Goal: Task Accomplishment & Management: Use online tool/utility

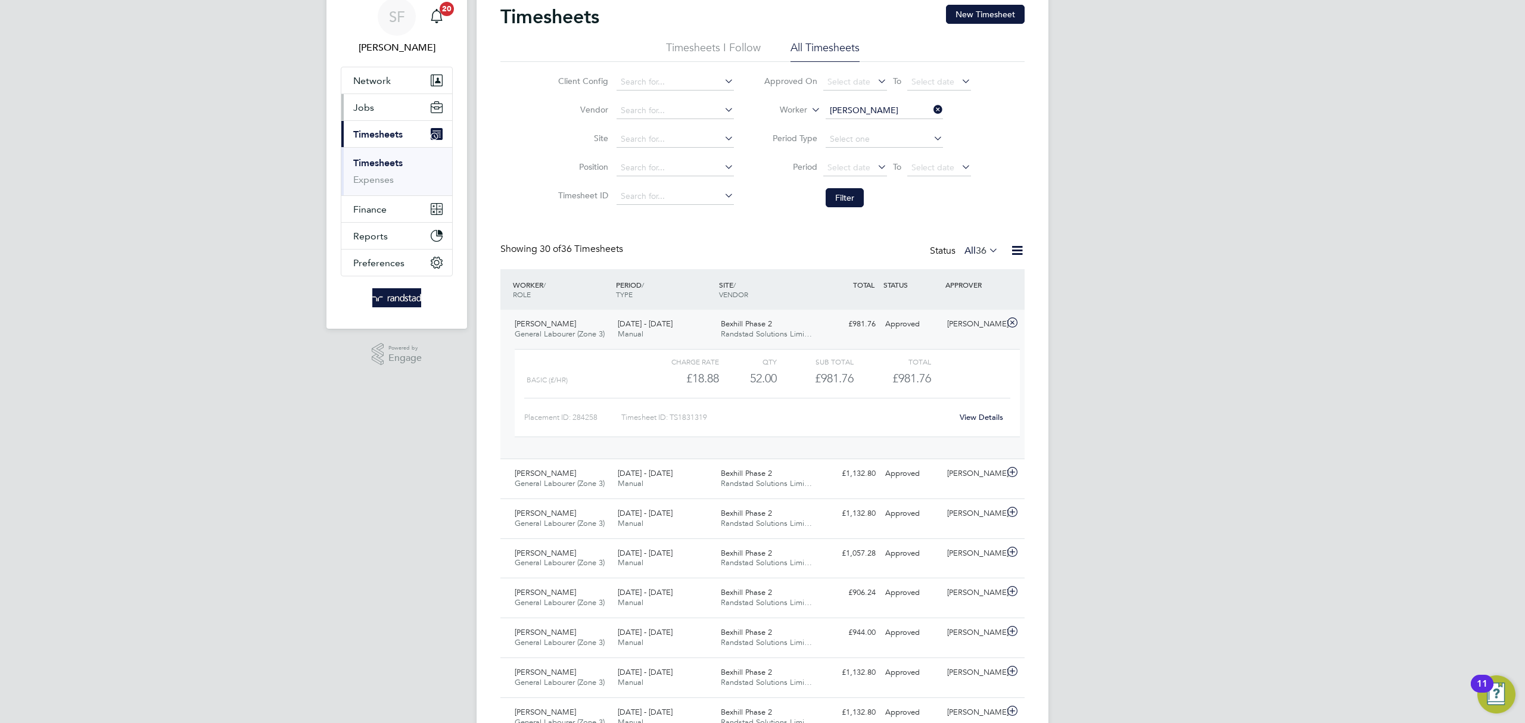
click at [367, 113] on button "Jobs" at bounding box center [396, 107] width 111 height 26
click at [387, 167] on link "Placements" at bounding box center [377, 169] width 49 height 11
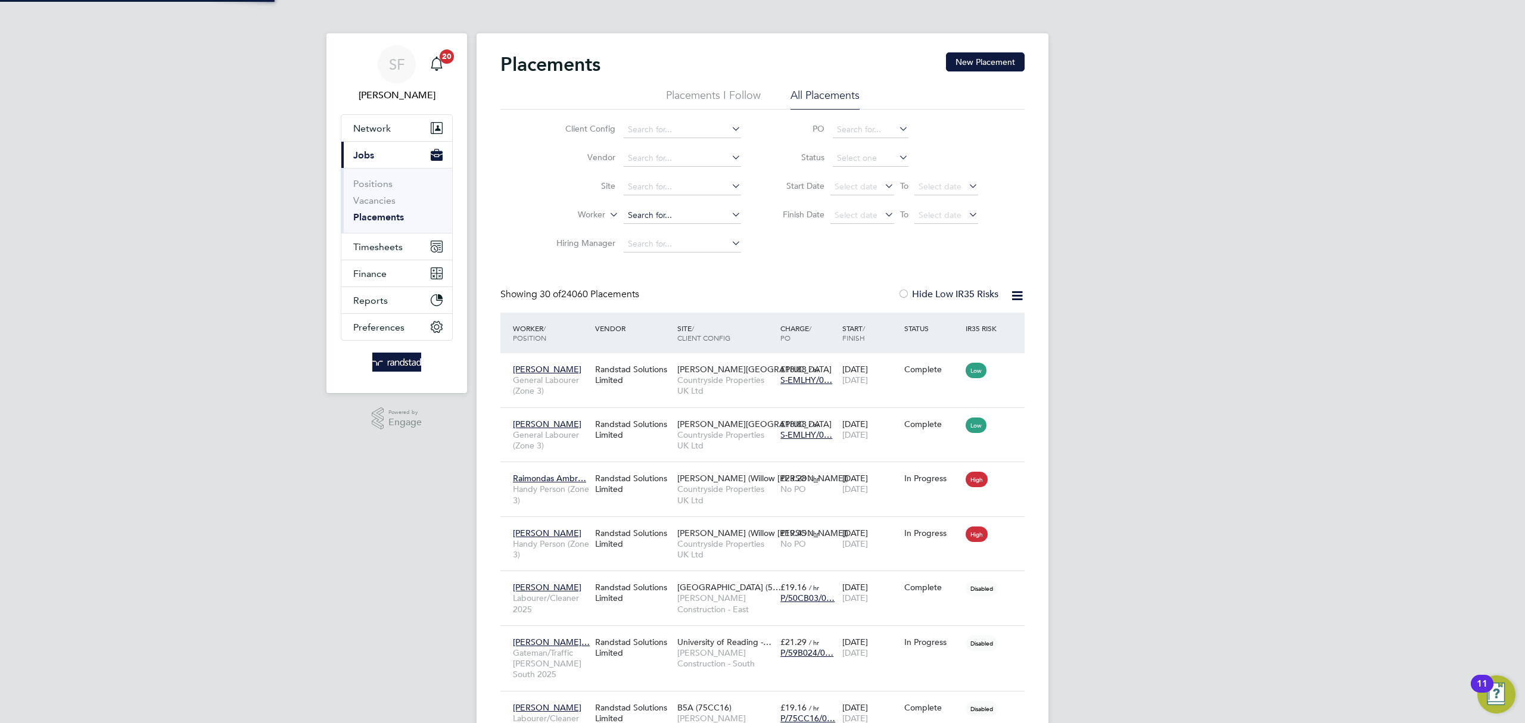
click at [644, 210] on input at bounding box center [682, 215] width 117 height 17
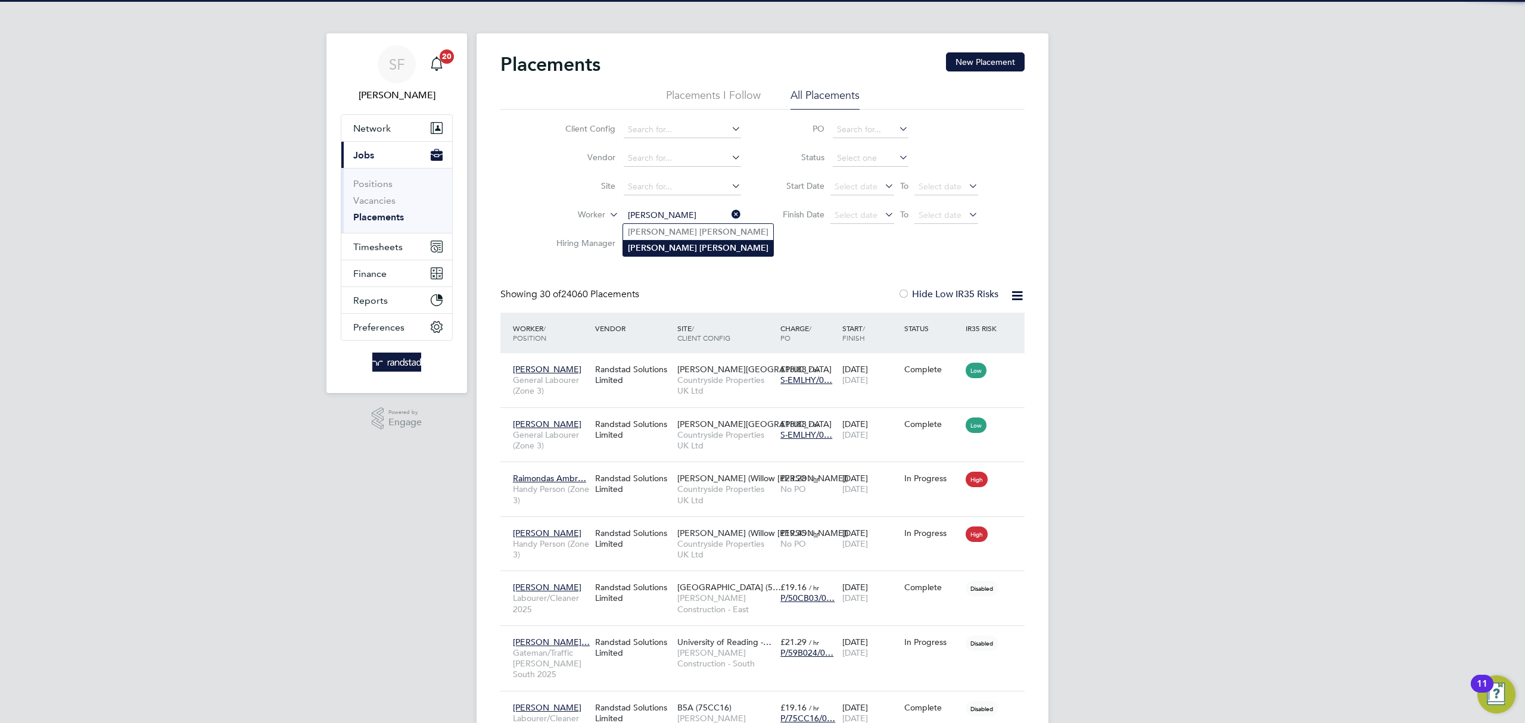
click at [699, 247] on b "Ashton" at bounding box center [733, 248] width 69 height 10
type input "Lee Ashton"
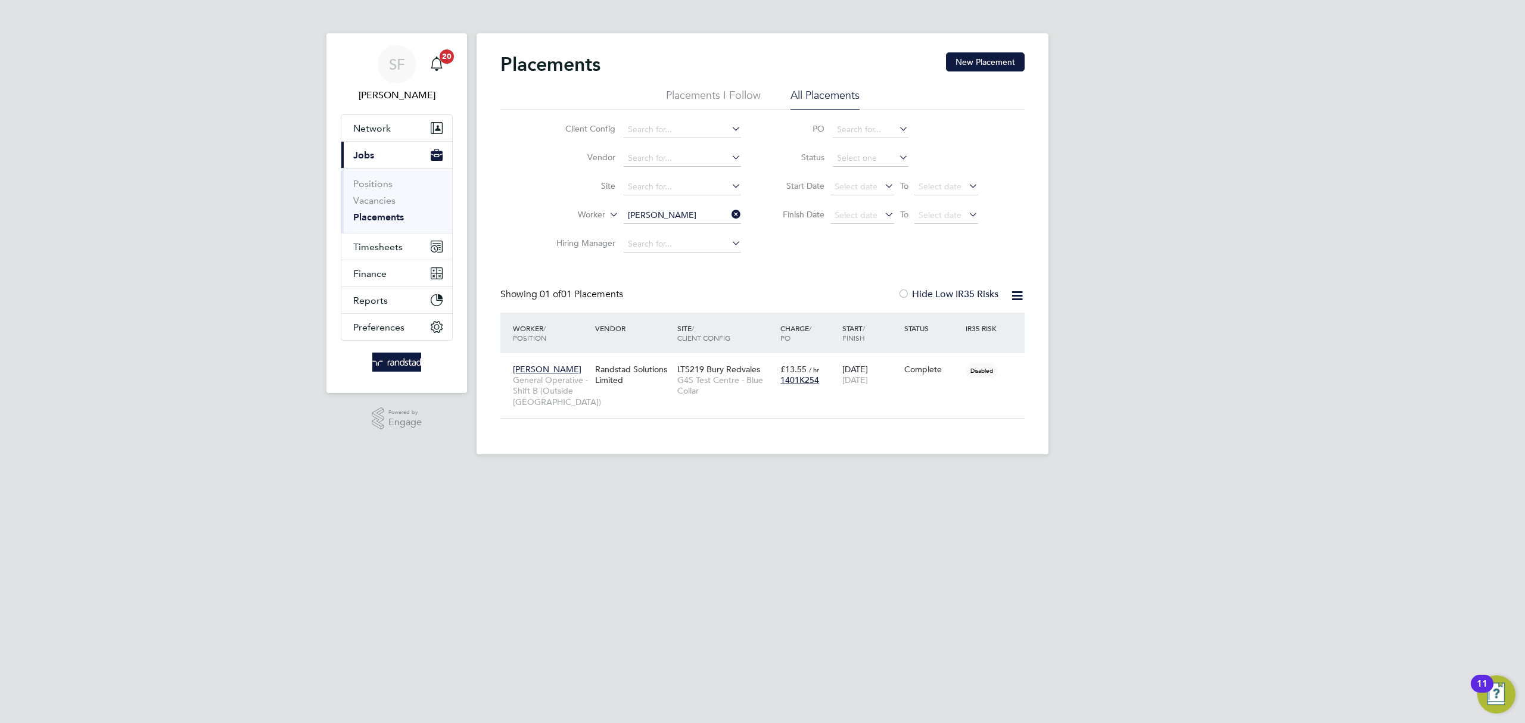
click at [691, 223] on input "Lee Ashton" at bounding box center [682, 215] width 117 height 17
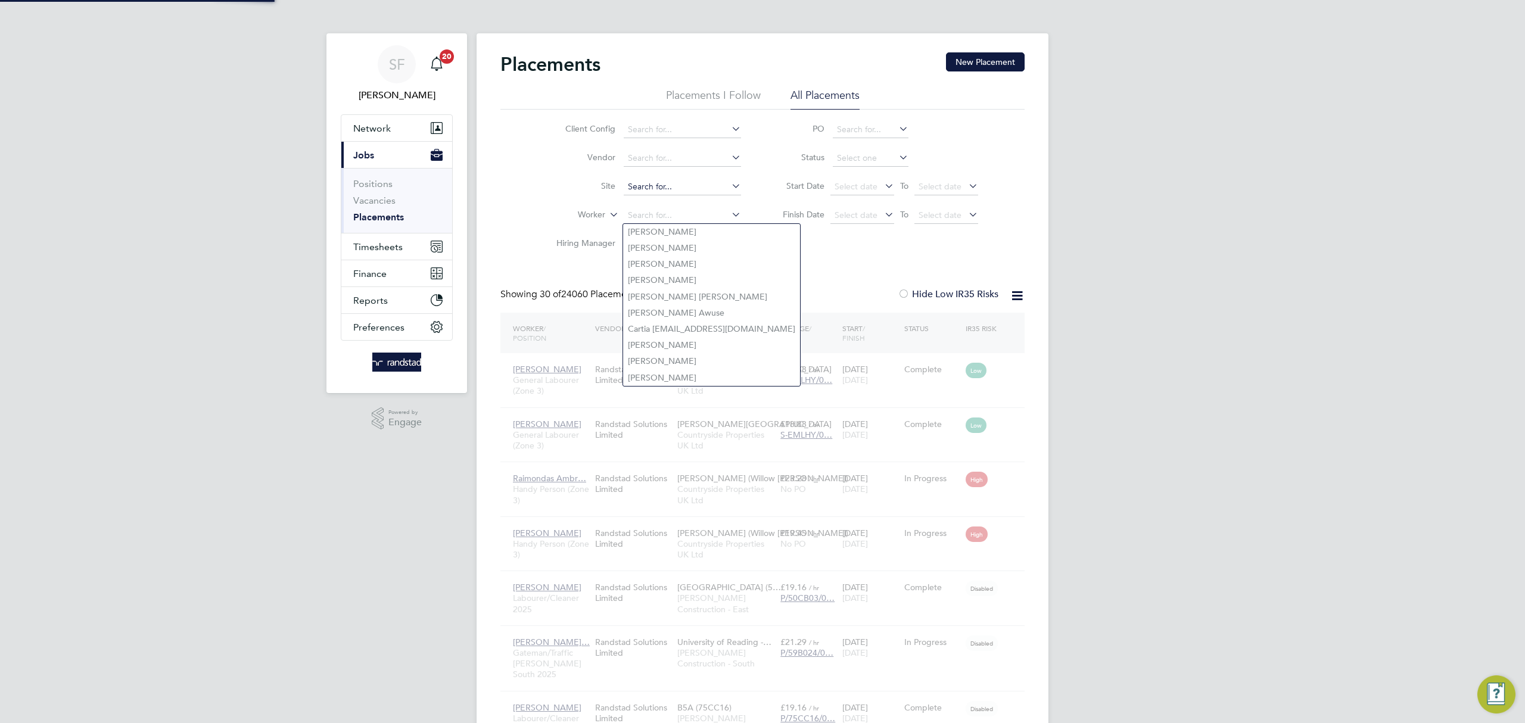
click at [661, 183] on input at bounding box center [682, 187] width 117 height 17
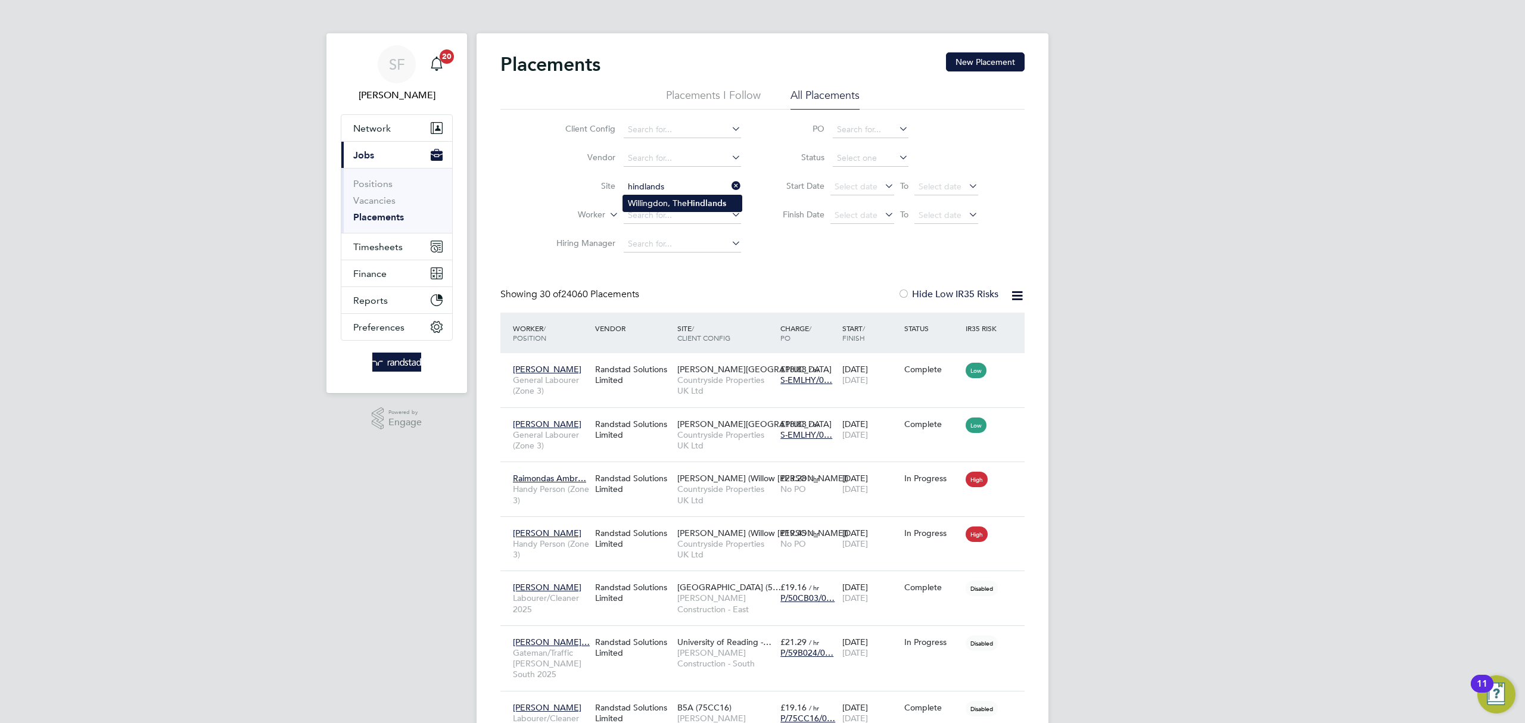
click at [662, 204] on li "Willingdon, The Hindlands" at bounding box center [682, 203] width 119 height 16
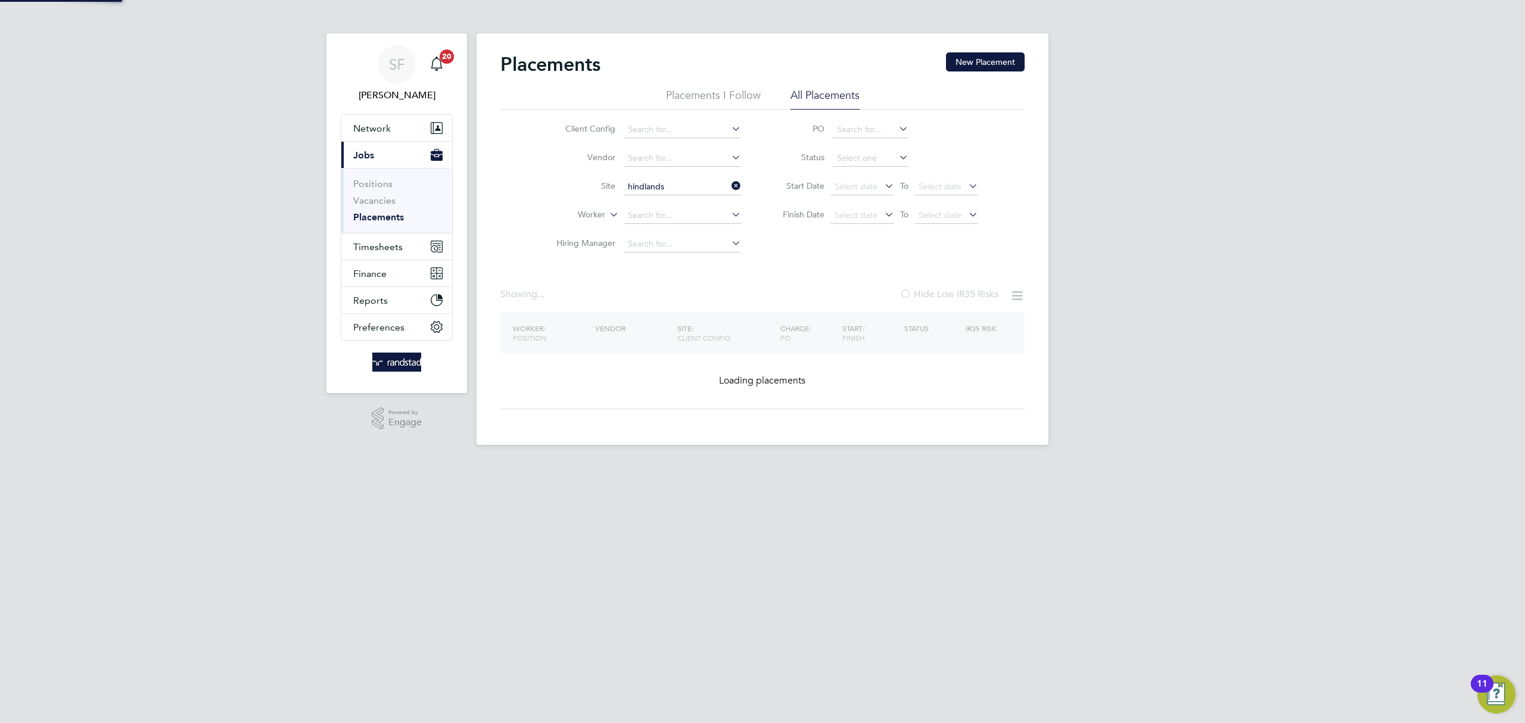
type input "Willingdon, The Hindlands"
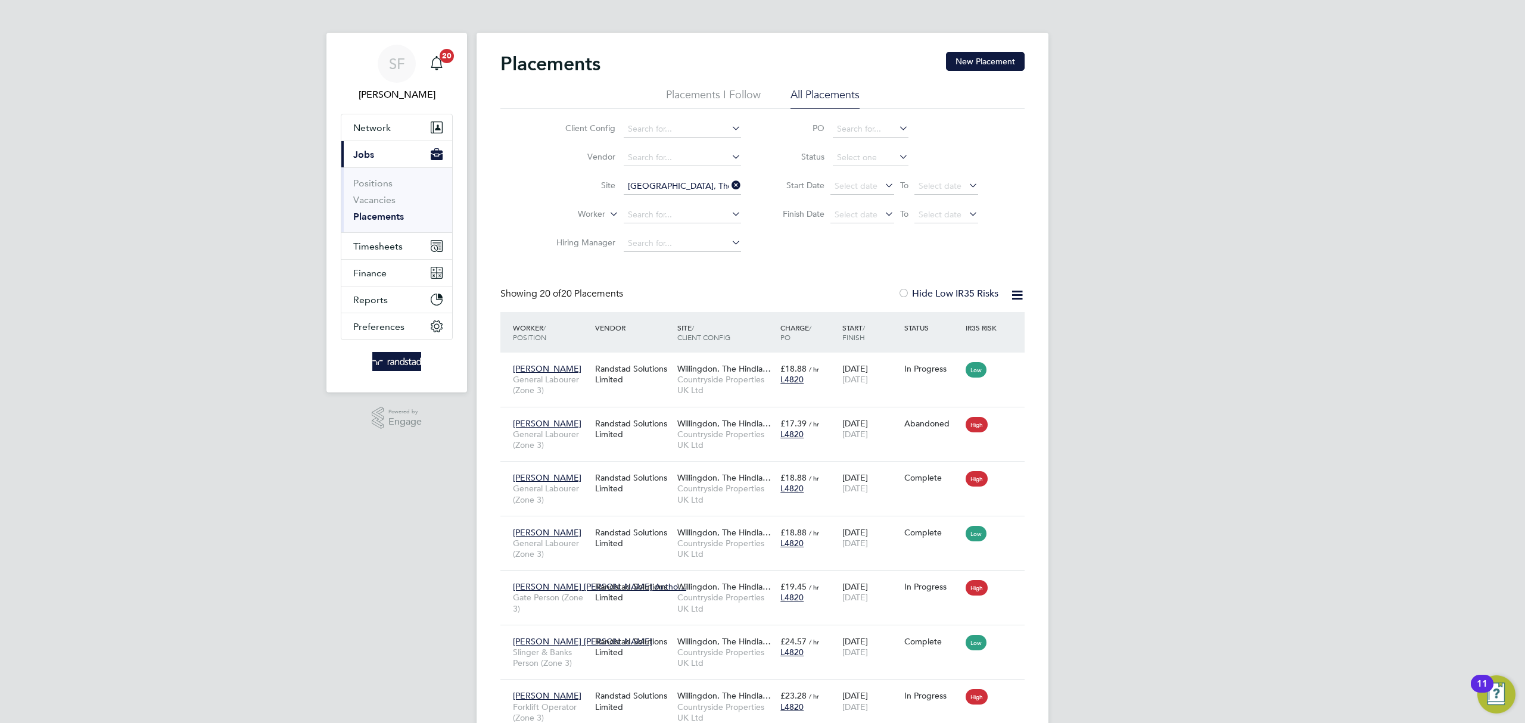
click at [729, 183] on icon at bounding box center [729, 185] width 0 height 17
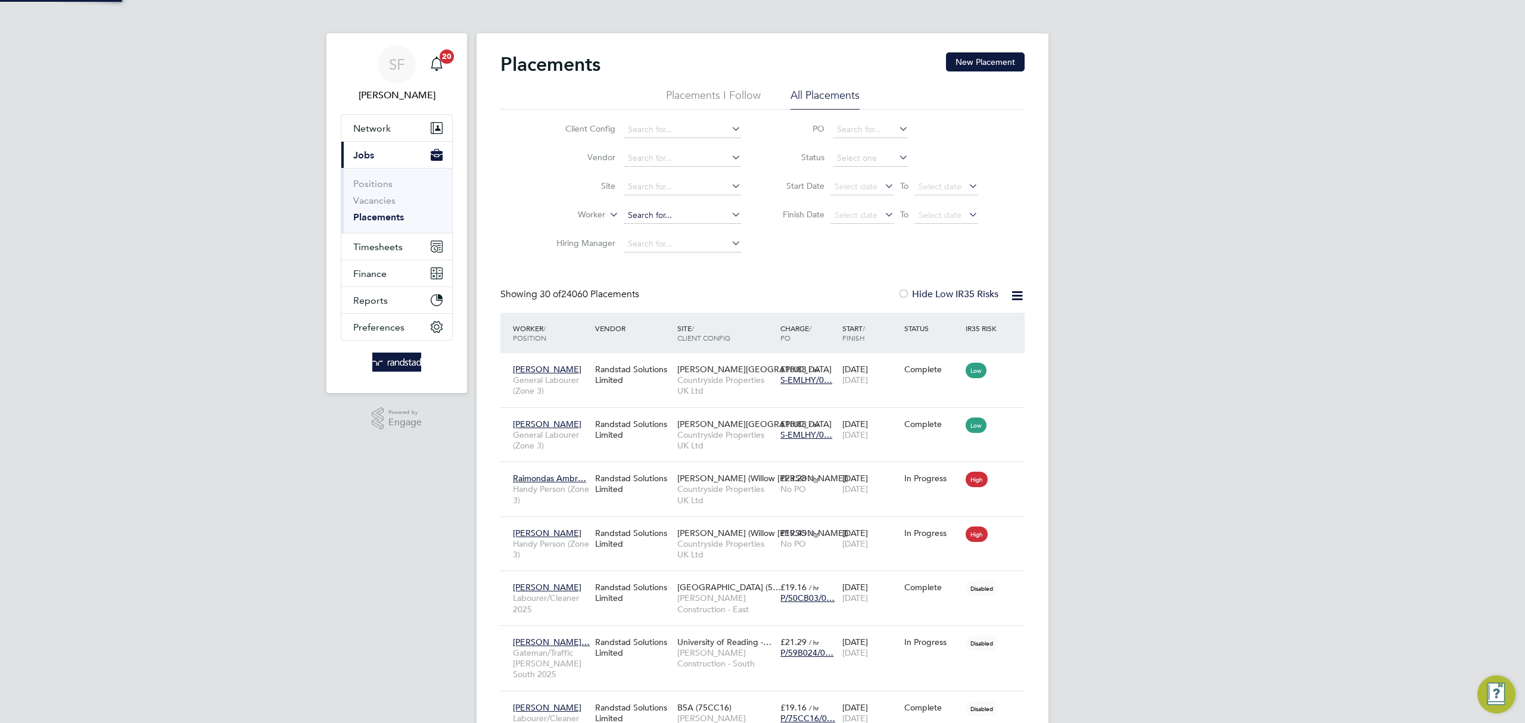
click at [652, 213] on input at bounding box center [682, 215] width 117 height 17
type input "justin l"
click at [652, 212] on input at bounding box center [682, 215] width 117 height 17
click at [707, 228] on li "Justin L ungeanu" at bounding box center [682, 232] width 119 height 16
type input "Justin Lungeanu"
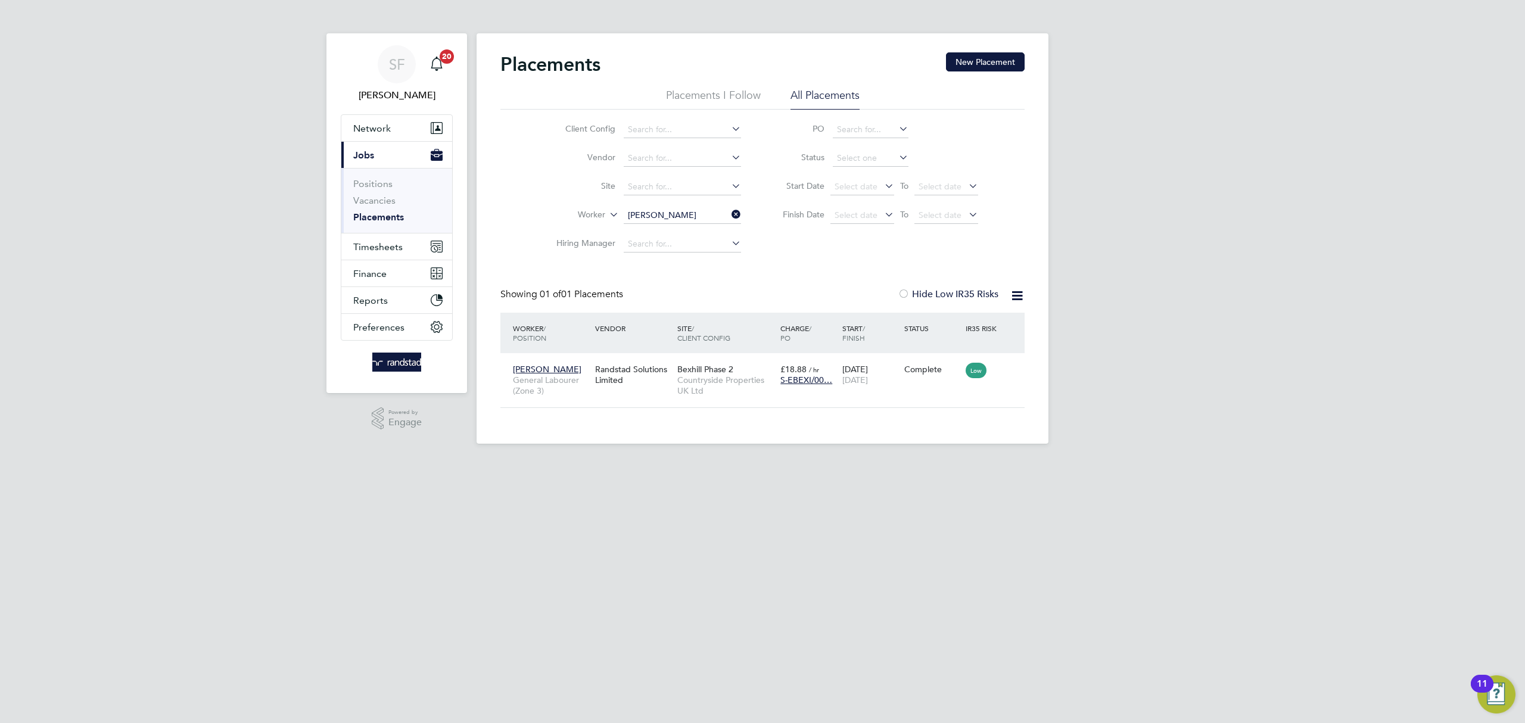
click at [729, 217] on icon at bounding box center [729, 214] width 0 height 17
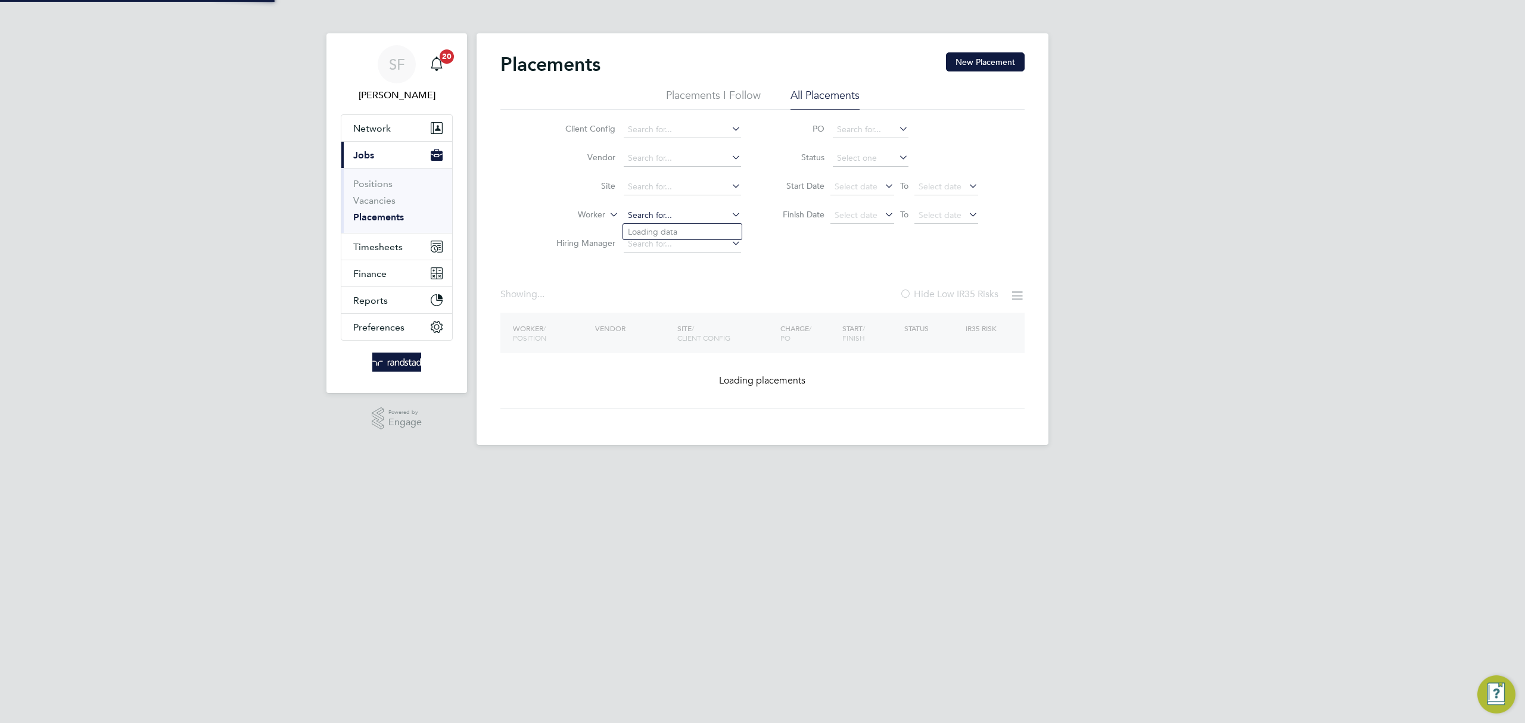
click at [671, 211] on input at bounding box center [682, 215] width 117 height 17
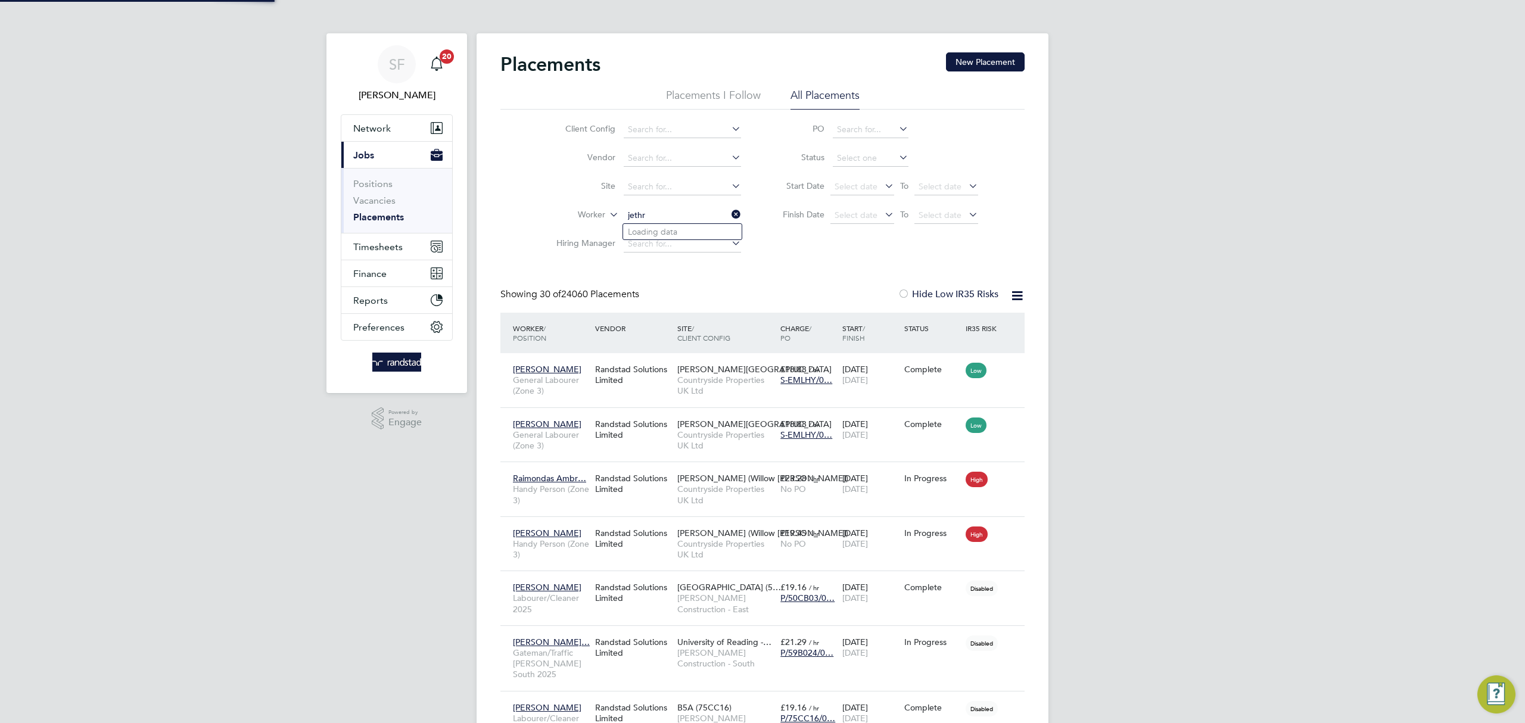
scroll to position [44, 104]
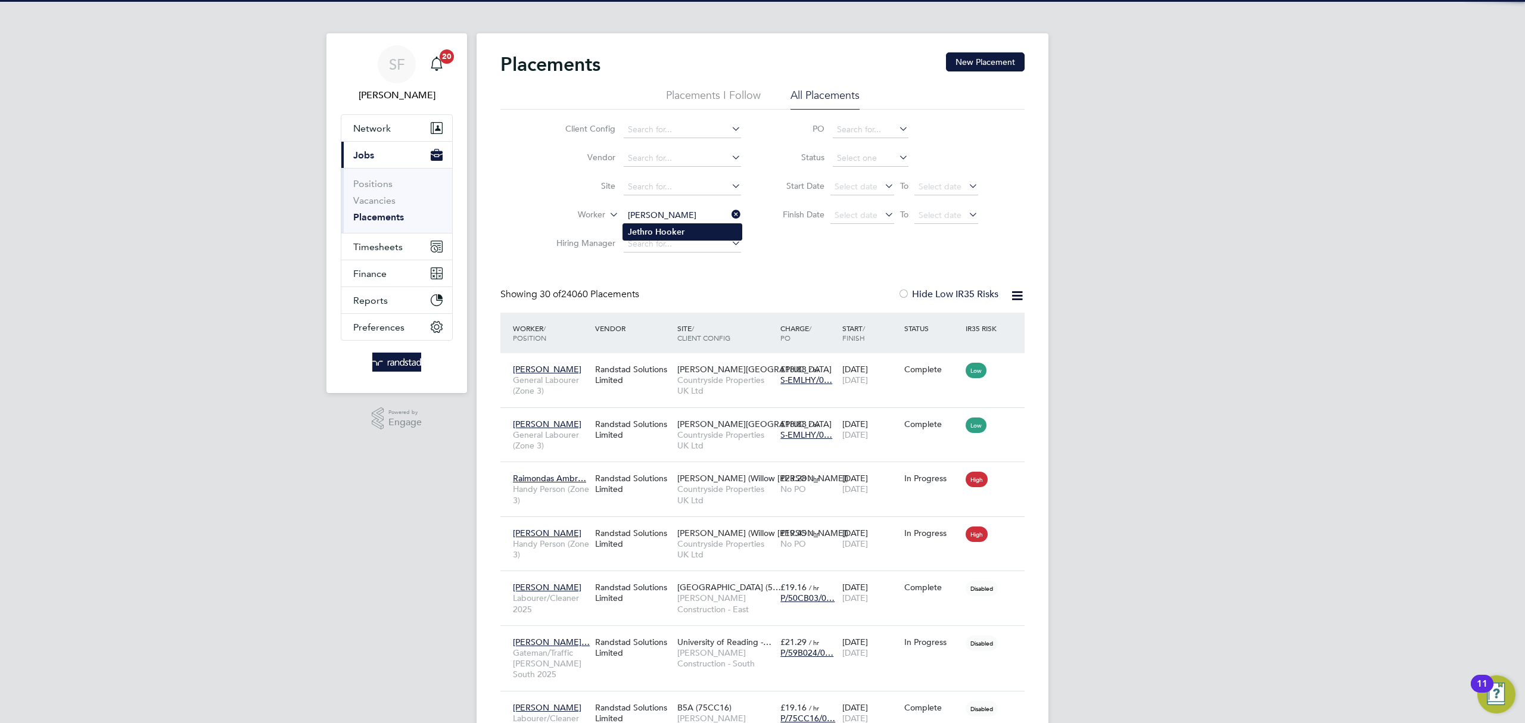
click at [697, 229] on li "Jethro Hooker" at bounding box center [682, 232] width 119 height 16
type input "[PERSON_NAME]"
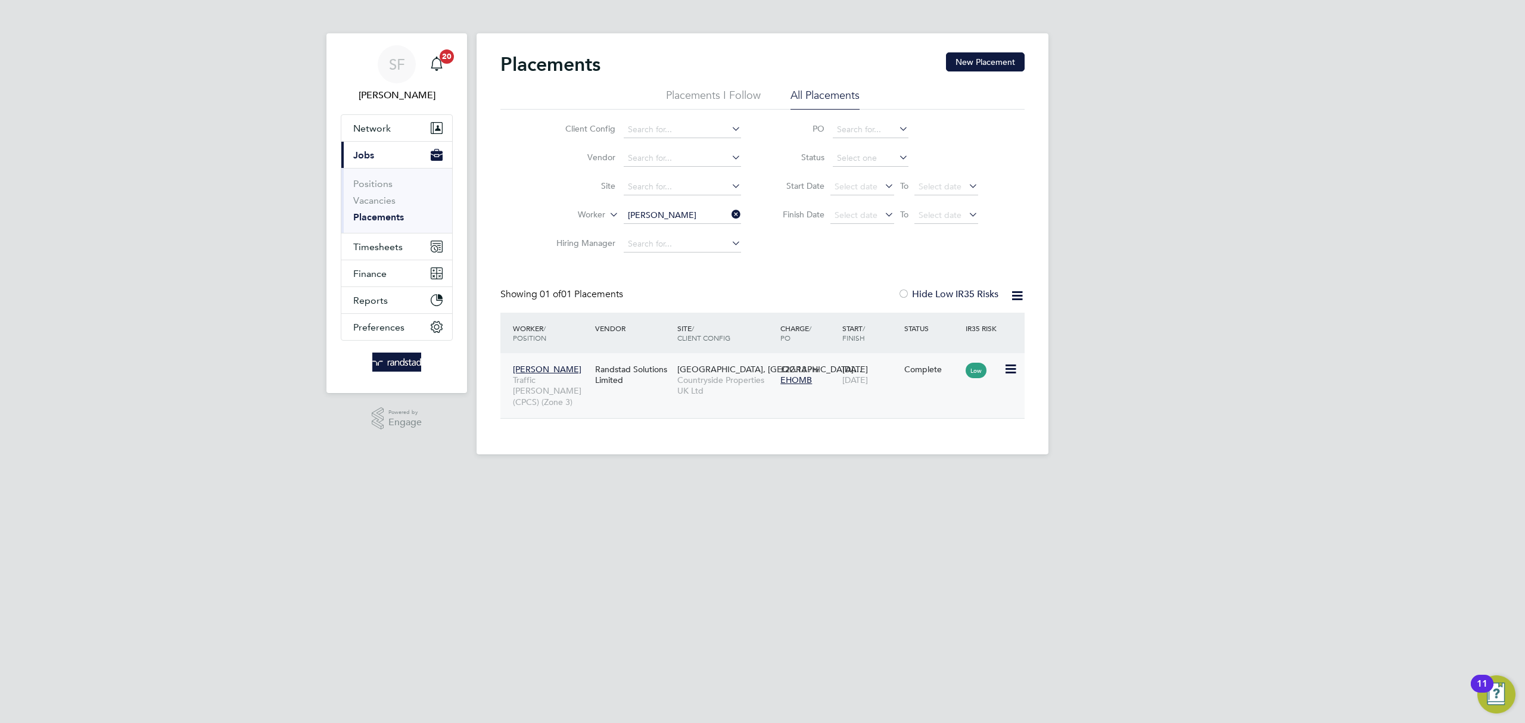
click at [864, 375] on span "[DATE]" at bounding box center [855, 380] width 26 height 11
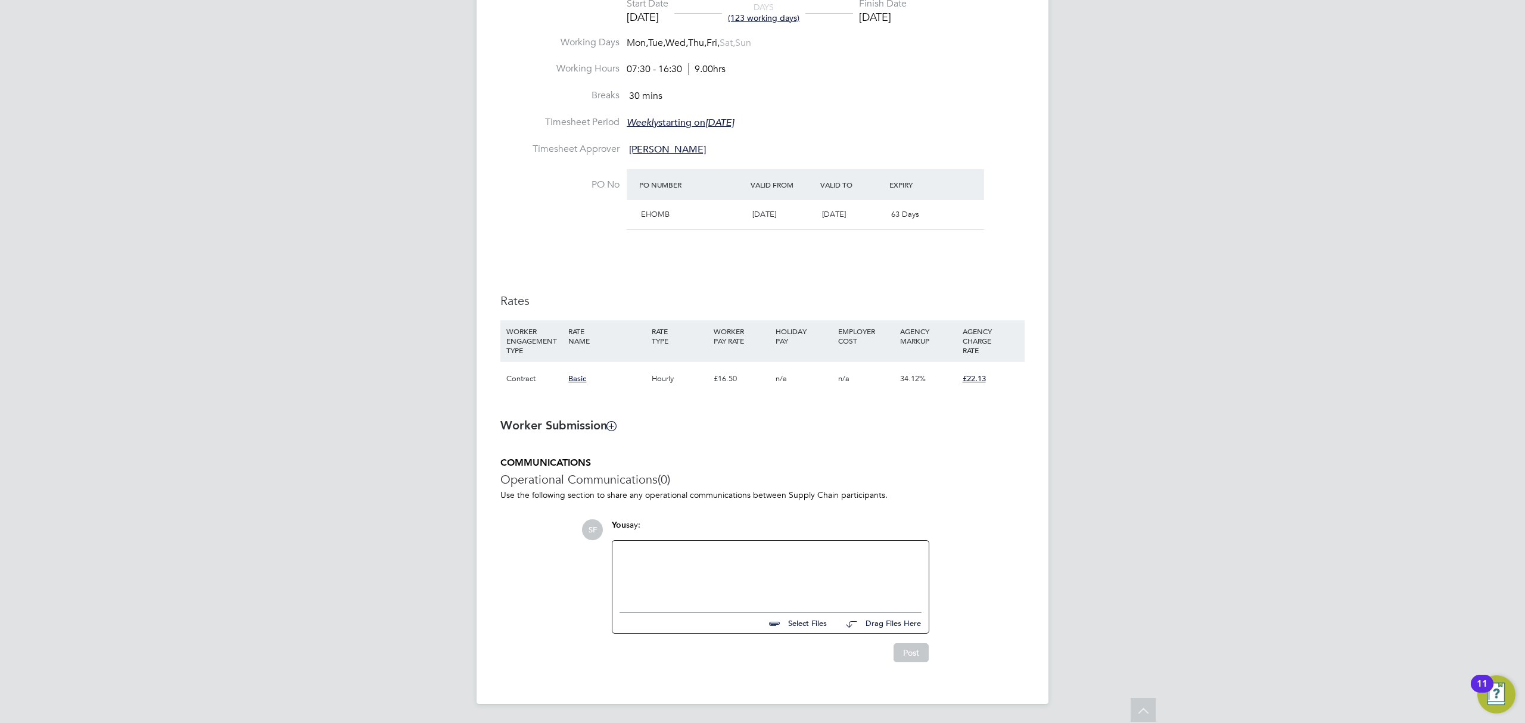
click at [721, 578] on div at bounding box center [770, 573] width 302 height 51
click at [909, 656] on button "Post" at bounding box center [910, 652] width 35 height 19
